Goal: Task Accomplishment & Management: Use online tool/utility

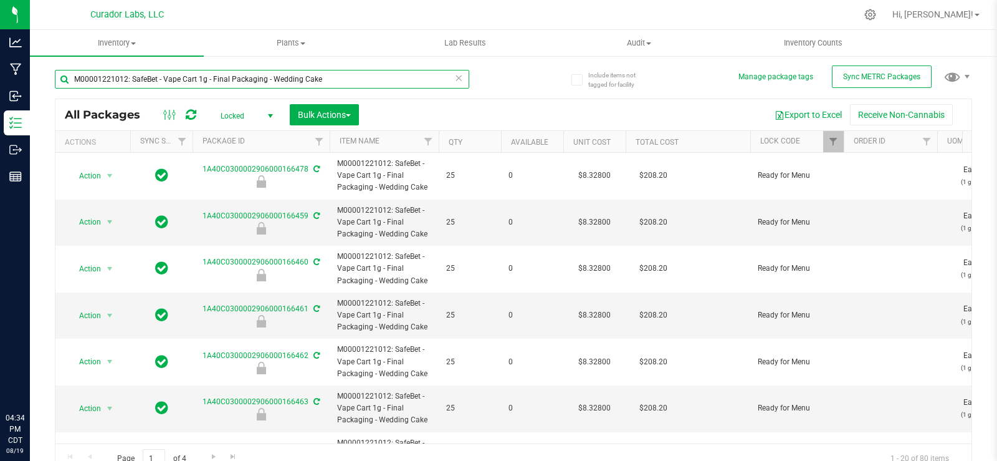
click at [137, 85] on input "M00001221012: SafeBet - Vape Cart 1g - Final Packaging - Wedding Cake" at bounding box center [262, 79] width 415 height 19
paste input "424684: HeadChange - Live Badder 1g - Final Packaging - Dawn's Cherry Limeade #…"
type input "M00001424684: HeadChange - Live Badder 1g - Final Packaging - Dawn's Cherry Lim…"
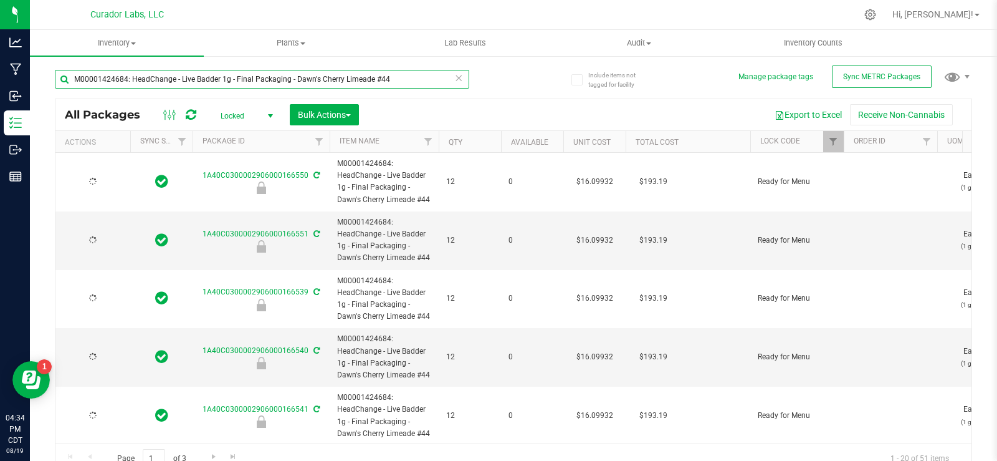
type input "[DATE]"
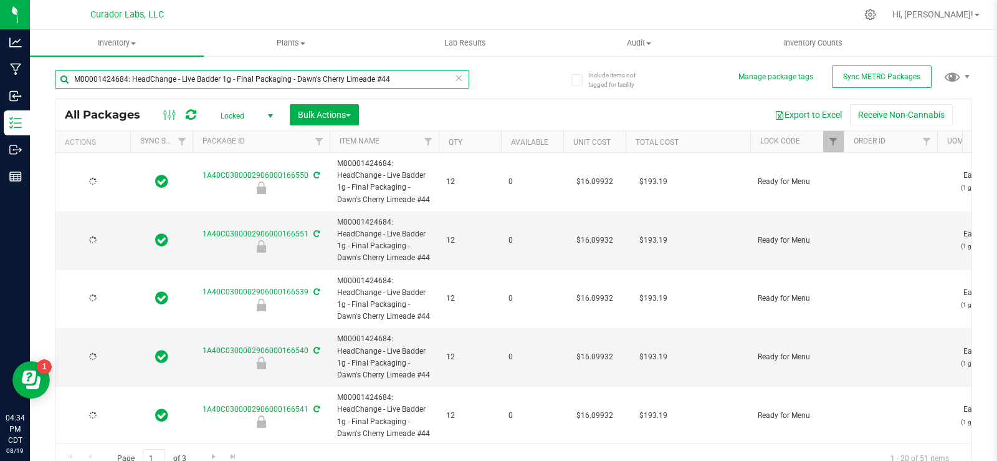
type input "[DATE]"
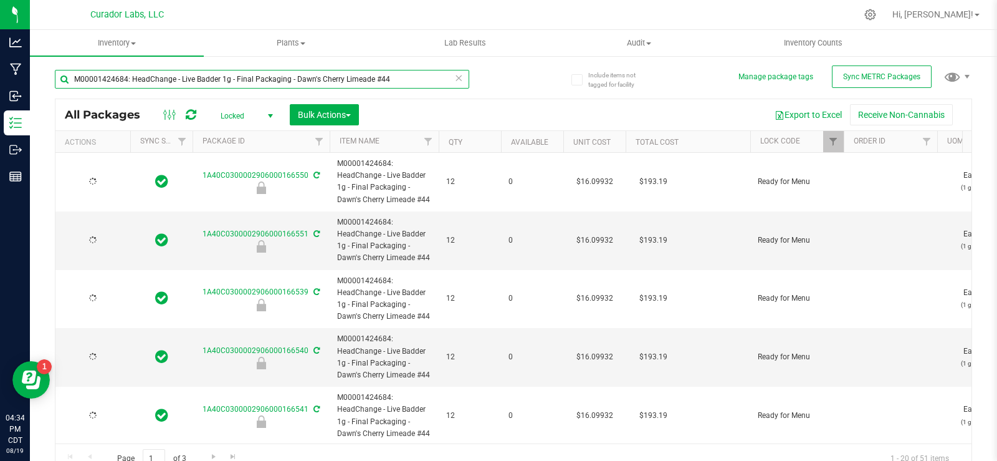
type input "[DATE]"
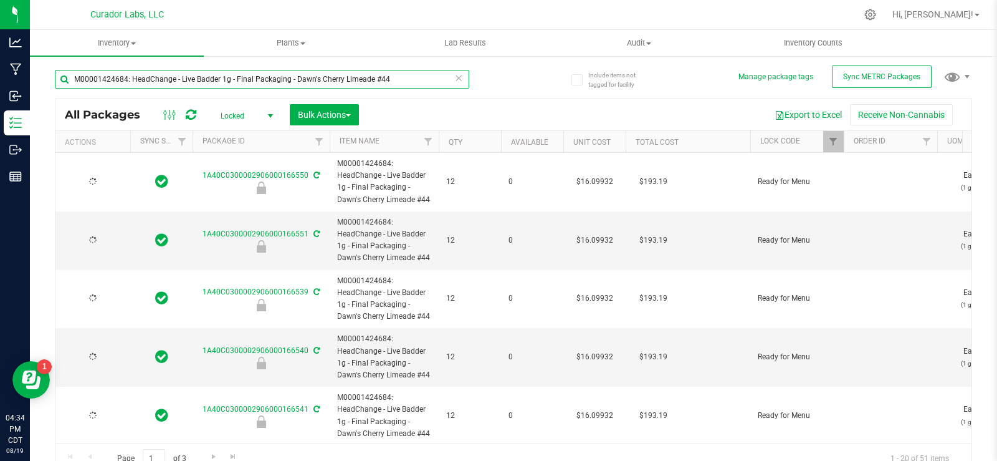
type input "[DATE]"
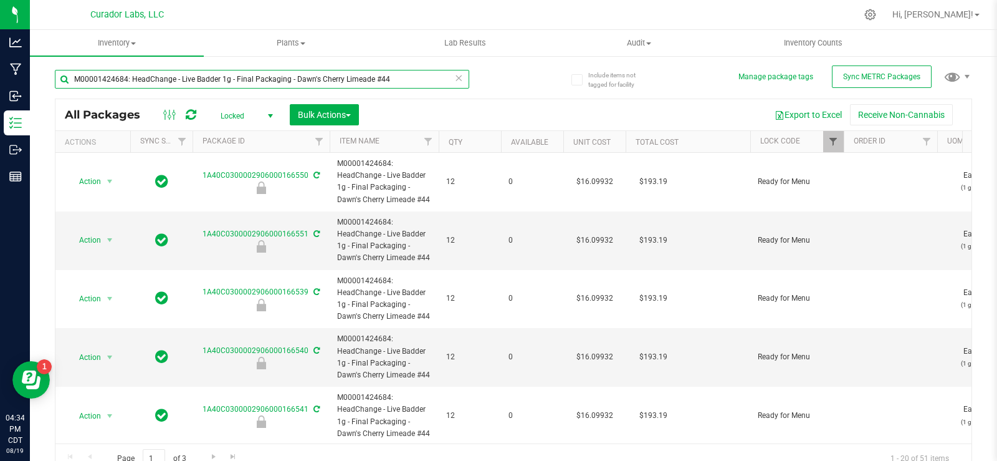
type input "M00001424684: HeadChange - Live Badder 1g - Final Packaging - Dawn's Cherry Lim…"
click at [838, 145] on span "Filter" at bounding box center [833, 142] width 10 height 10
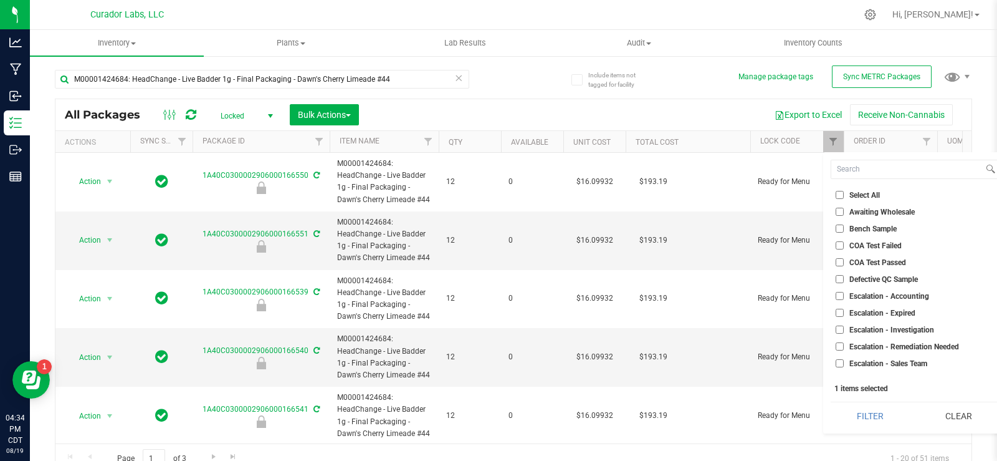
click at [984, 410] on button "Clear" at bounding box center [959, 415] width 80 height 27
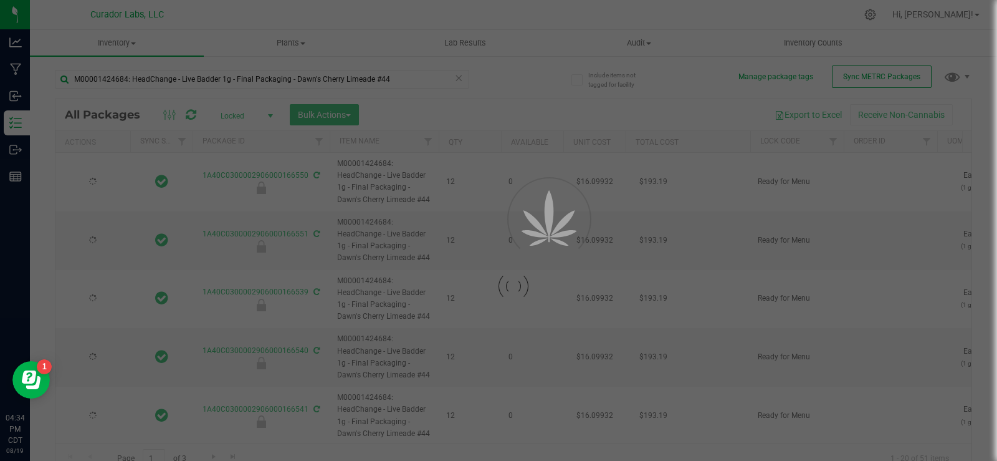
type input "[DATE]"
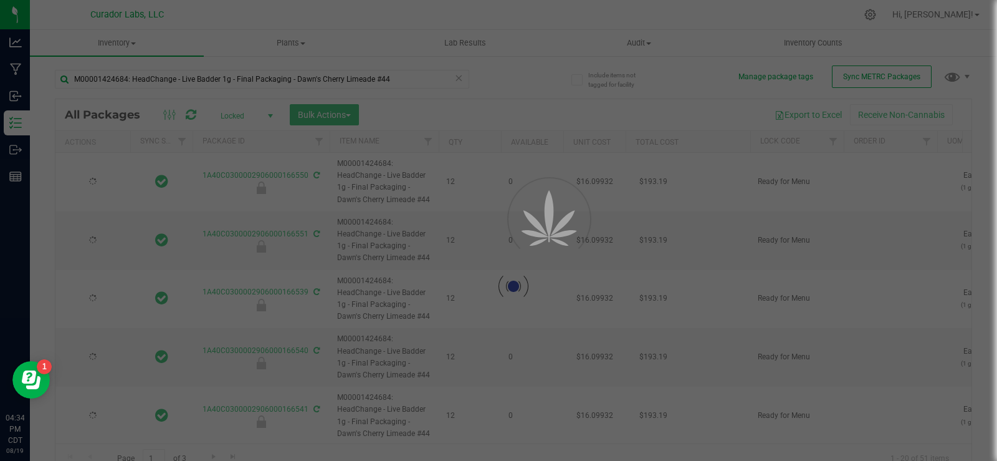
type input "[DATE]"
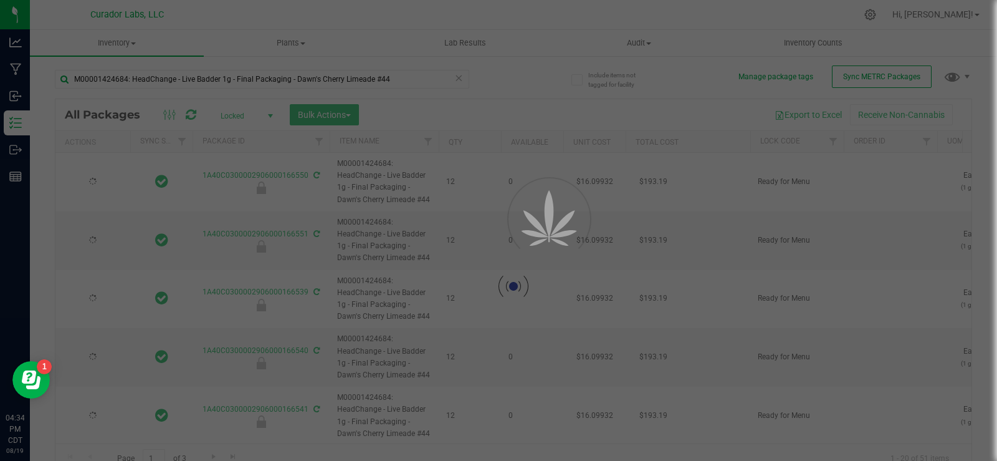
type input "[DATE]"
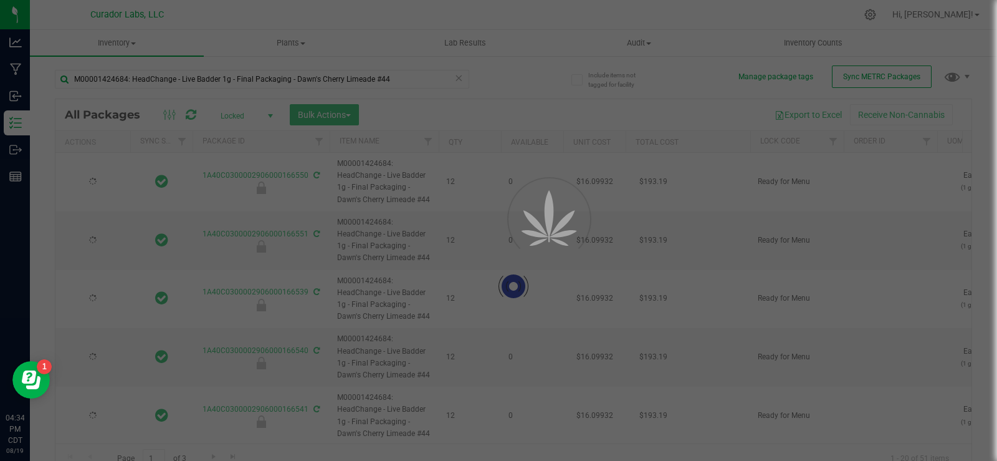
type input "[DATE]"
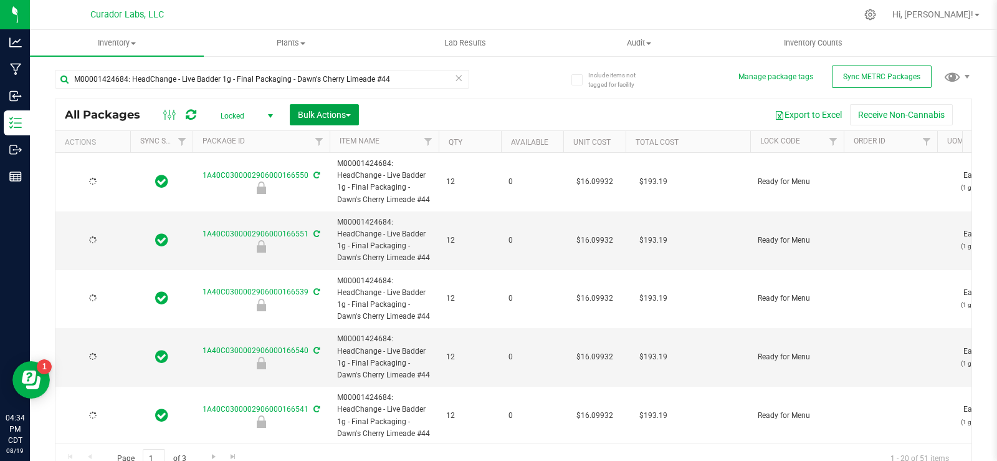
click at [315, 113] on span "Bulk Actions" at bounding box center [324, 115] width 53 height 10
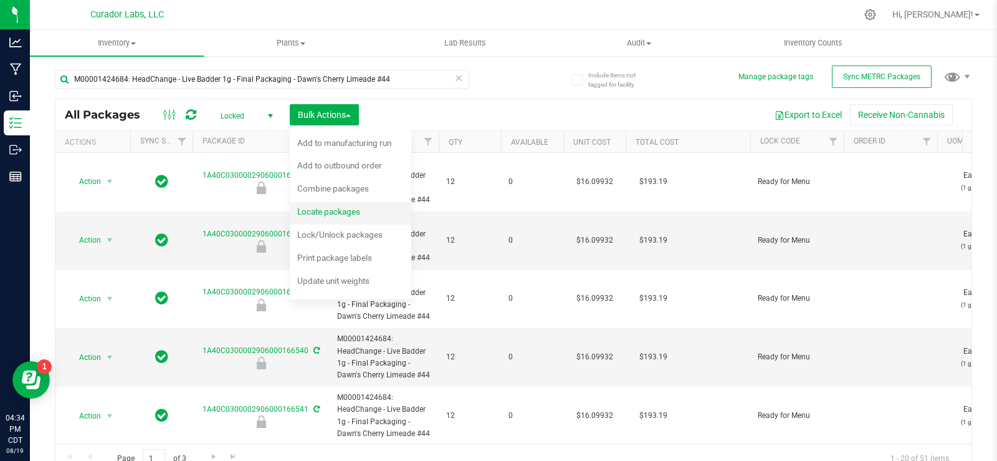
click at [364, 208] on div "Locate packages" at bounding box center [337, 213] width 80 height 20
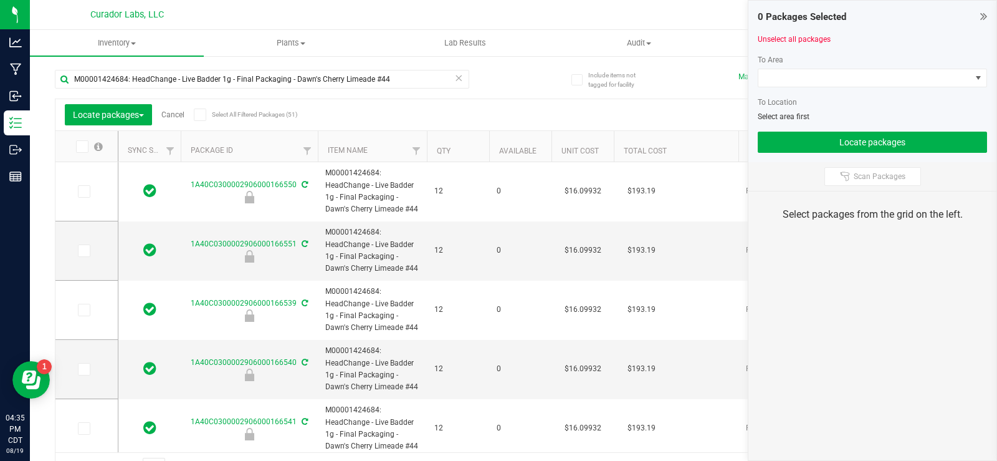
click at [200, 115] on icon at bounding box center [200, 115] width 8 height 0
click at [0, 0] on input "Select All Filtered Packages (51)" at bounding box center [0, 0] width 0 height 0
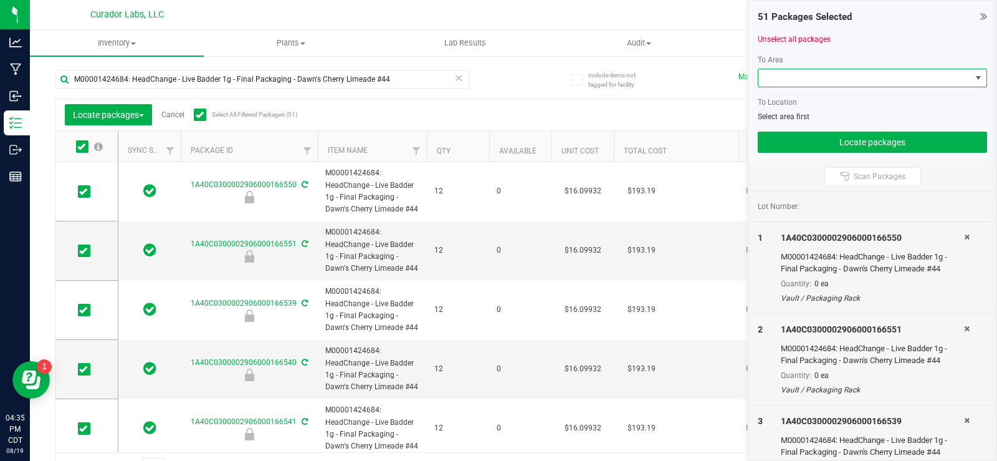
click at [802, 72] on span at bounding box center [865, 77] width 213 height 17
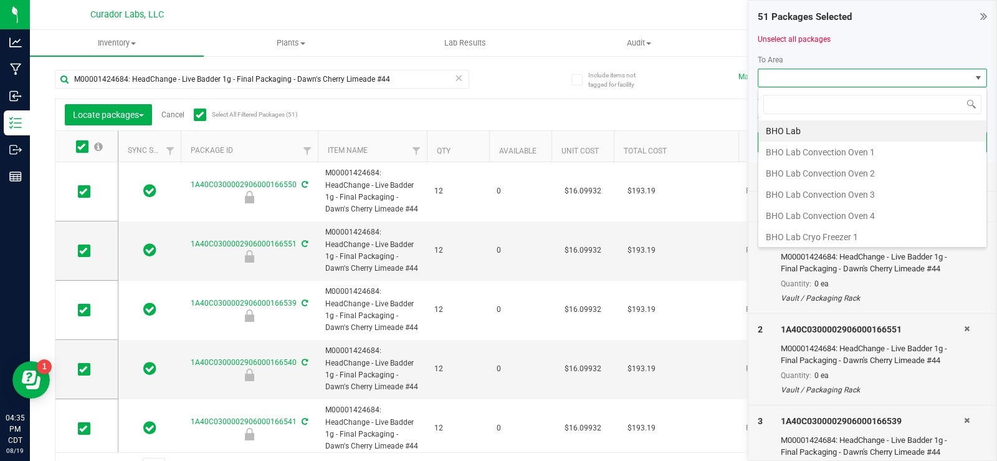
scroll to position [19, 229]
type input "vault"
click at [877, 239] on li "Vault" at bounding box center [873, 236] width 228 height 21
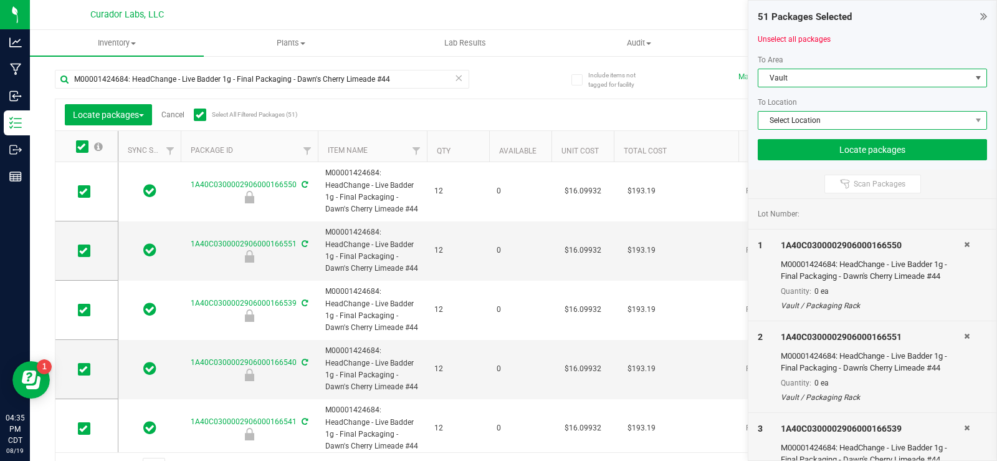
click at [843, 125] on span "Select Location" at bounding box center [865, 120] width 213 height 17
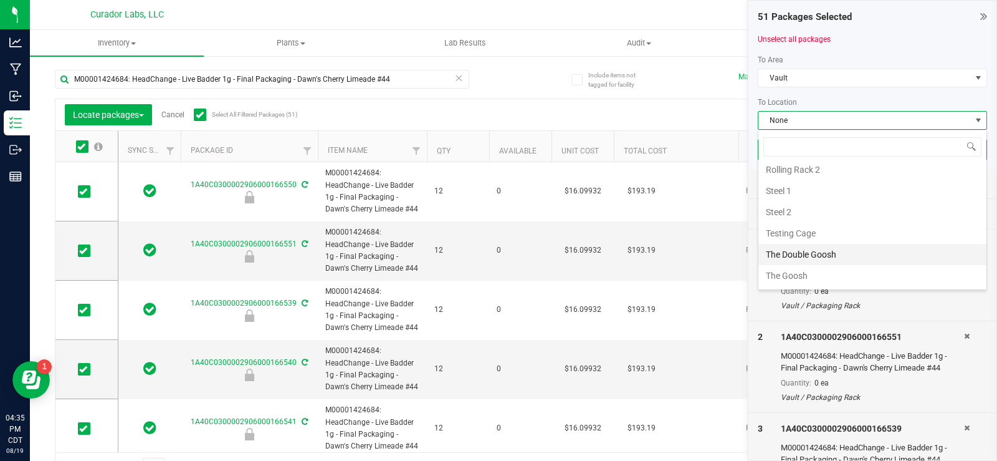
scroll to position [596, 0]
click at [850, 236] on li "The OG Goosh" at bounding box center [873, 234] width 228 height 21
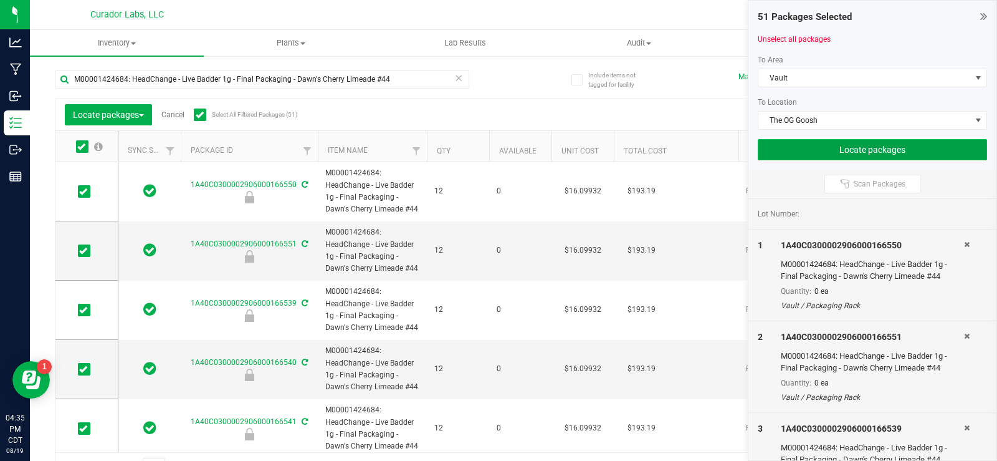
click at [808, 145] on button "Locate packages" at bounding box center [872, 149] width 229 height 21
